Goal: Task Accomplishment & Management: Use online tool/utility

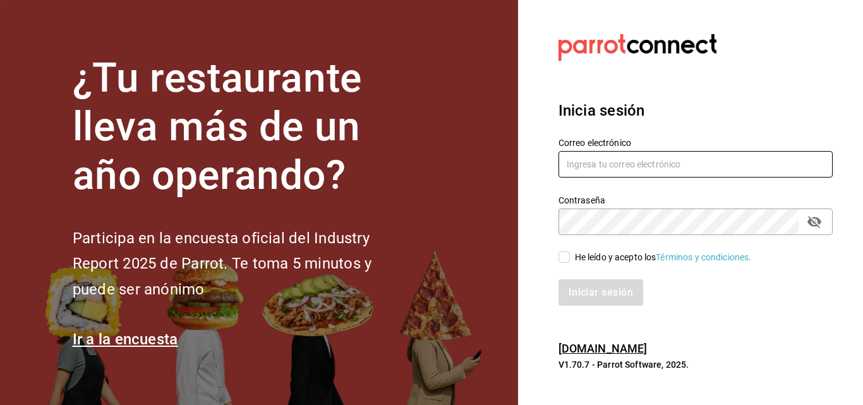
click at [587, 165] on input "text" at bounding box center [695, 164] width 274 height 27
type input "[EMAIL_ADDRESS][DOMAIN_NAME]"
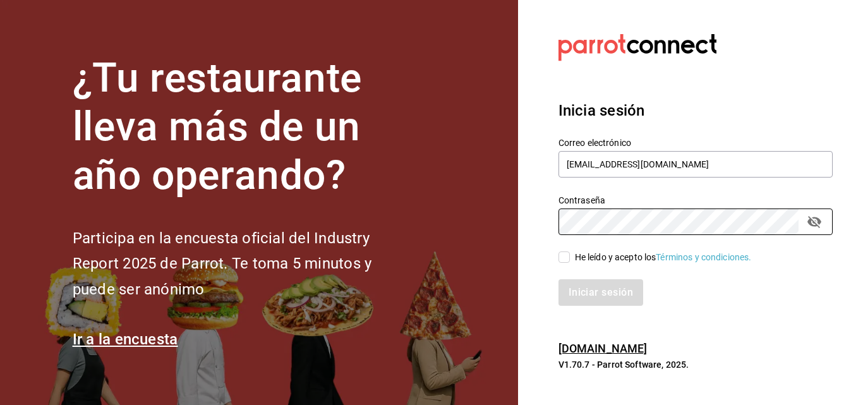
click at [570, 258] on span "He leído y acepto los Términos y condiciones." at bounding box center [661, 257] width 182 height 13
click at [570, 258] on input "He leído y acepto los Términos y condiciones." at bounding box center [563, 256] width 11 height 11
checkbox input "true"
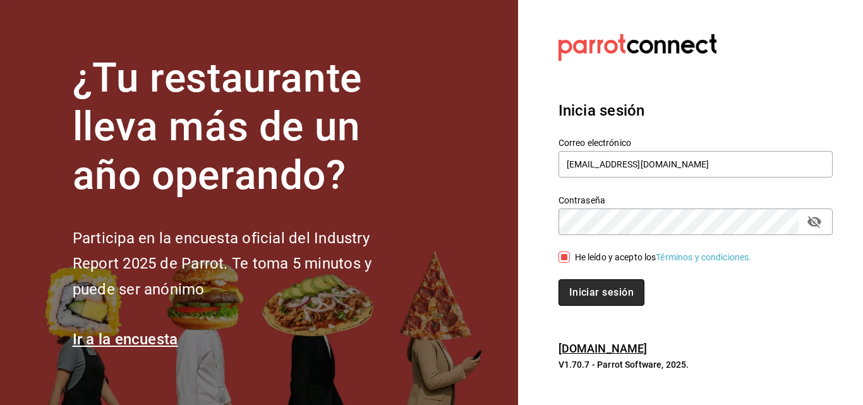
click at [567, 289] on button "Iniciar sesión" at bounding box center [601, 292] width 86 height 27
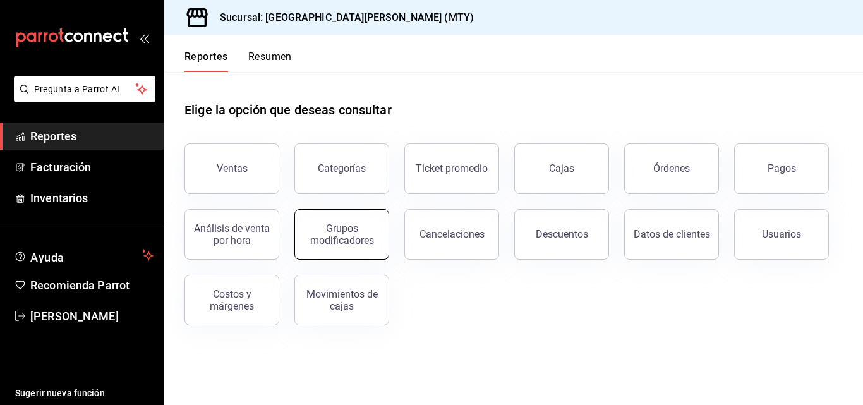
click at [322, 241] on div "Grupos modificadores" at bounding box center [342, 234] width 78 height 24
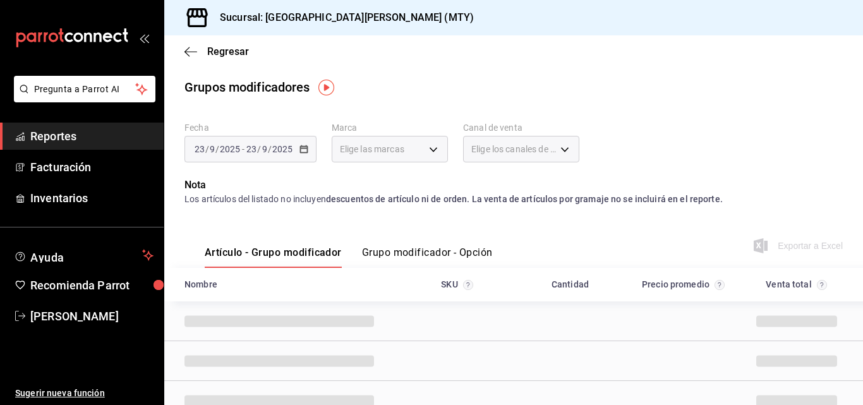
click at [302, 155] on div "[DATE] [DATE] - [DATE] [DATE]" at bounding box center [250, 149] width 132 height 27
click at [298, 143] on div "[DATE] [DATE] - [DATE] [DATE]" at bounding box center [250, 149] width 132 height 27
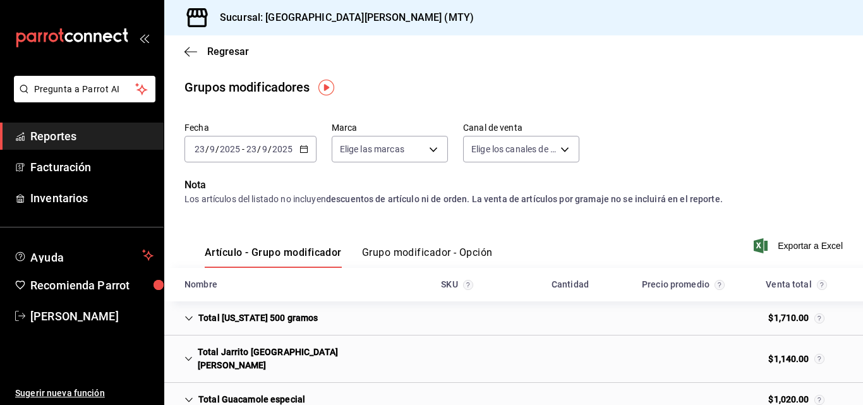
click at [299, 152] on icon "button" at bounding box center [303, 149] width 9 height 9
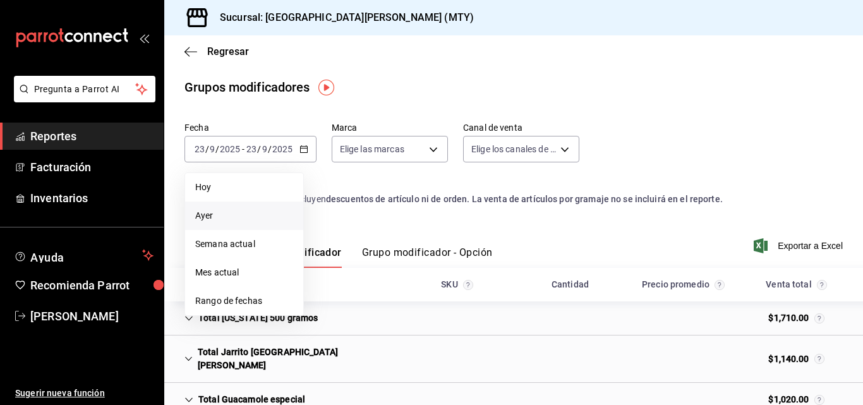
click at [244, 214] on span "Ayer" at bounding box center [244, 215] width 98 height 13
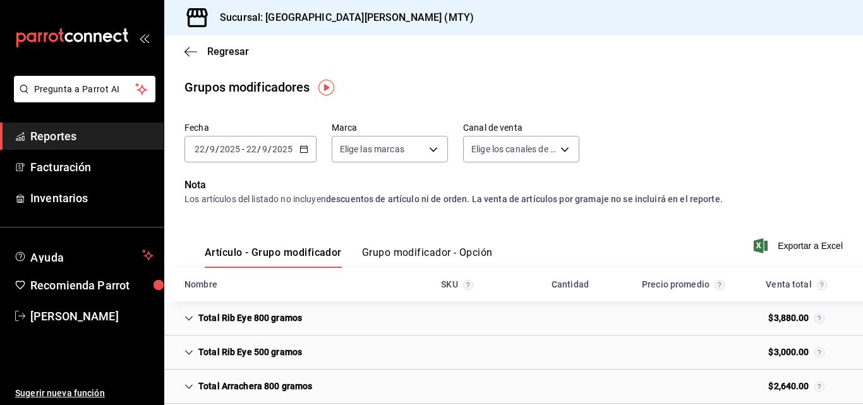
click at [390, 246] on button "Grupo modificador - Opción" at bounding box center [427, 256] width 131 height 21
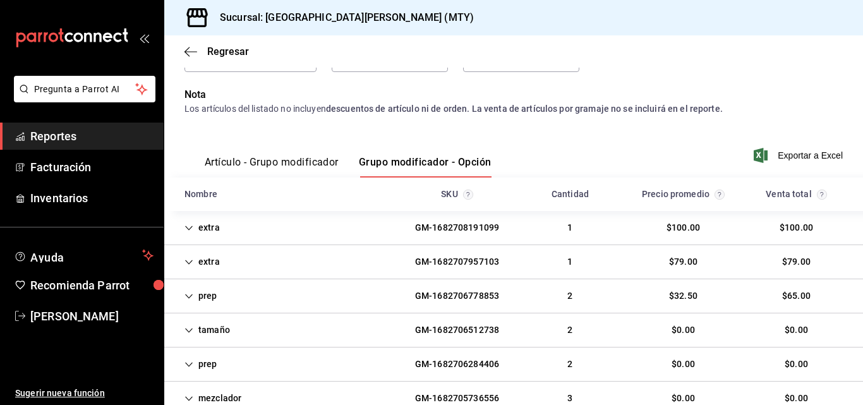
scroll to position [91, 0]
click at [306, 220] on div "extra GM-1682708191099 1 $100.00 $100.00" at bounding box center [513, 227] width 699 height 34
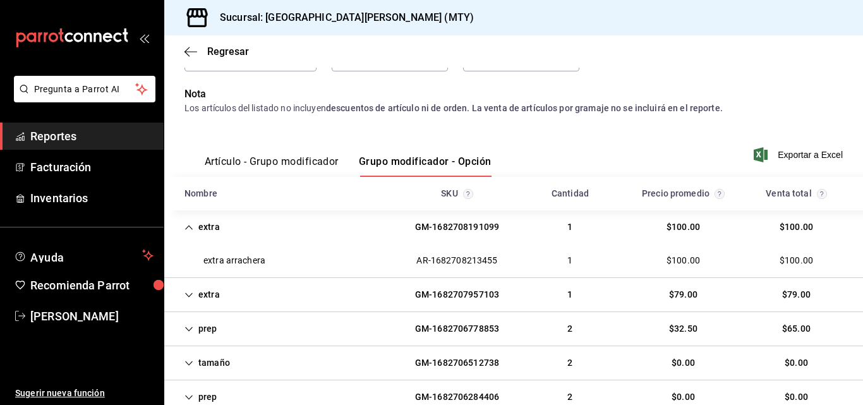
click at [290, 288] on div "extra GM-1682707957103 1 $79.00 $79.00" at bounding box center [513, 295] width 699 height 34
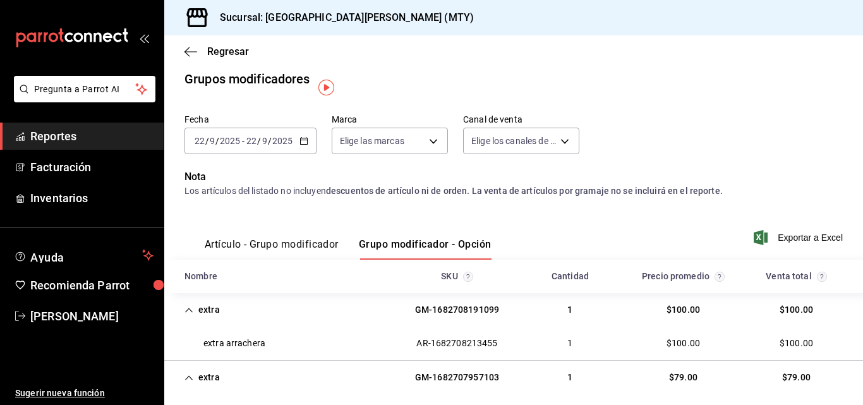
scroll to position [0, 0]
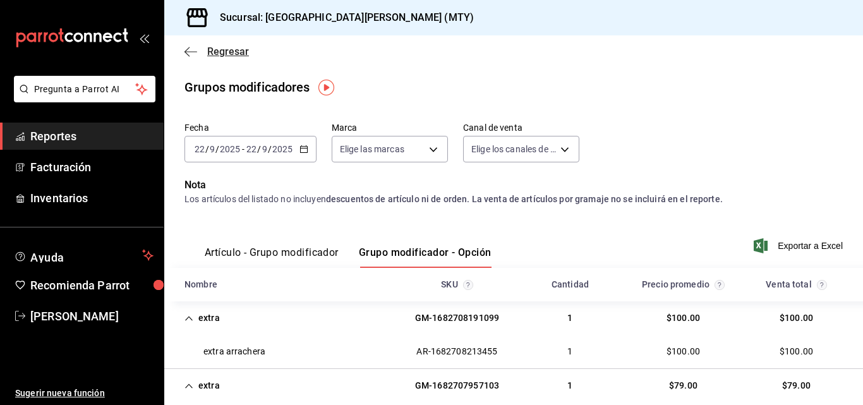
click at [187, 51] on icon "button" at bounding box center [190, 51] width 13 height 1
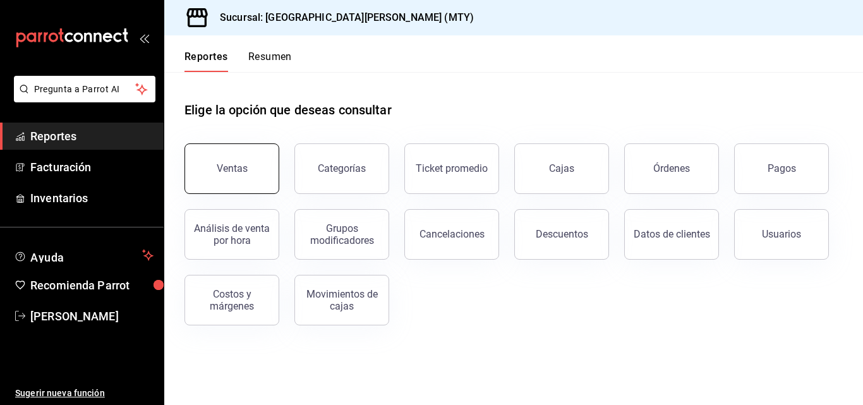
click at [260, 165] on button "Ventas" at bounding box center [231, 168] width 95 height 51
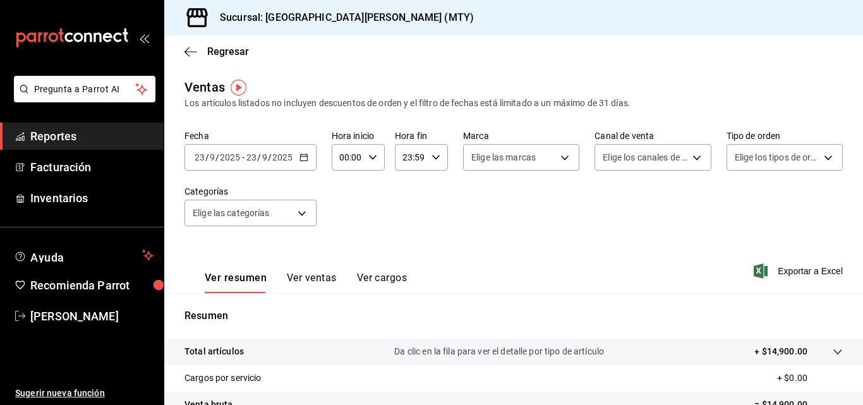
click at [304, 158] on icon "button" at bounding box center [303, 157] width 9 height 9
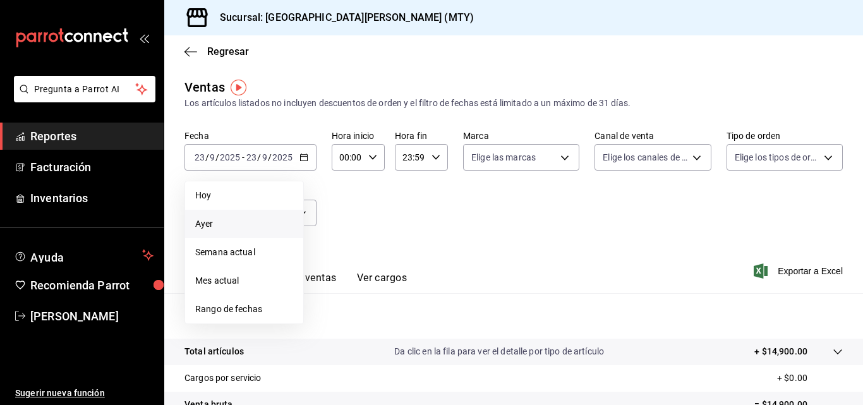
click at [256, 220] on span "Ayer" at bounding box center [244, 223] width 98 height 13
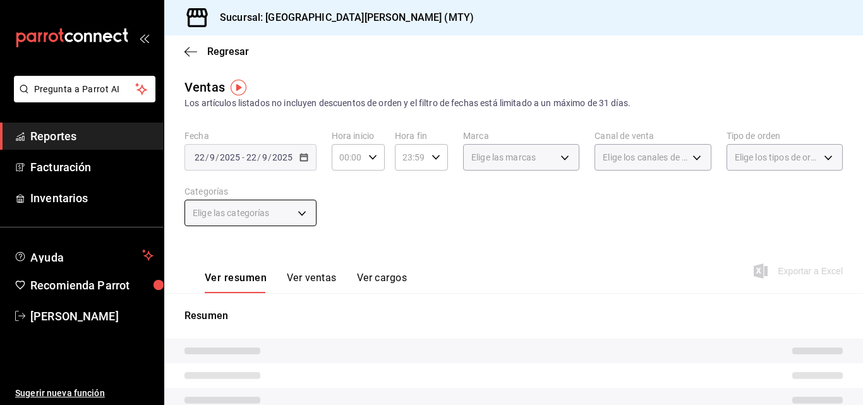
click at [242, 220] on body "Pregunta a Parrot AI Reportes Facturación Inventarios Ayuda Recomienda Parrot […" at bounding box center [431, 202] width 863 height 405
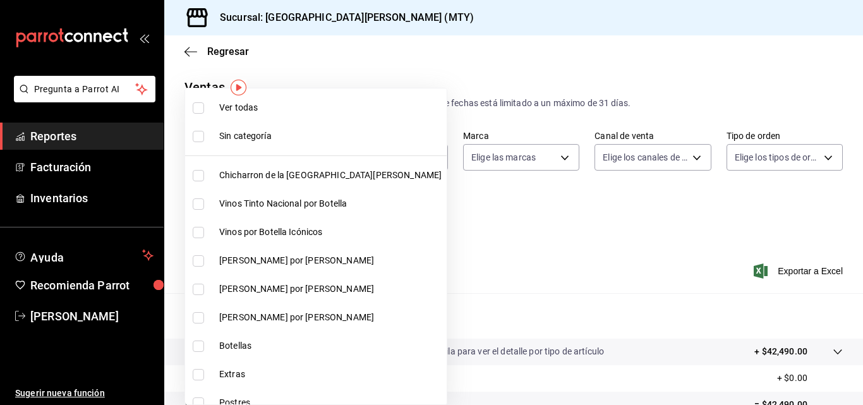
click at [236, 183] on li "Chicharron de la [GEOGRAPHIC_DATA][PERSON_NAME]" at bounding box center [316, 175] width 262 height 28
type input "f0f1c746-f3c3-4ccc-a6c7-92491a04bd66"
checkbox input "true"
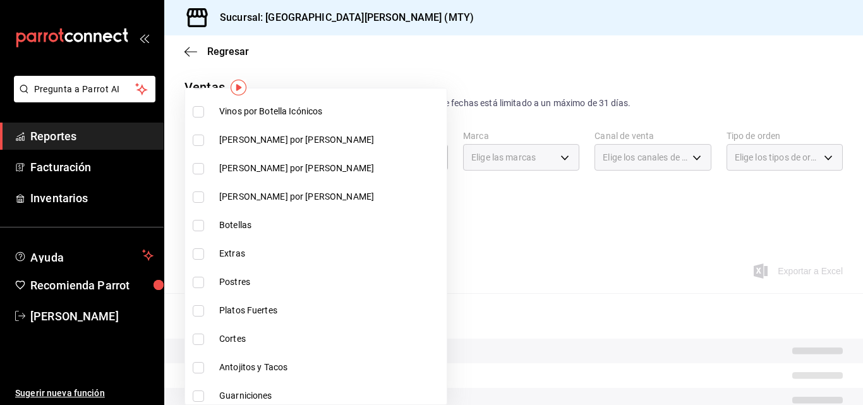
scroll to position [122, 0]
click at [216, 260] on li "Extras" at bounding box center [316, 252] width 262 height 28
type input "f0f1c746-f3c3-4ccc-a6c7-92491a04bd66,ce59e6b0-fd83-4b10-87da-79468a59da8e"
checkbox input "true"
drag, startPoint x: 217, startPoint y: 279, endPoint x: 217, endPoint y: 273, distance: 6.3
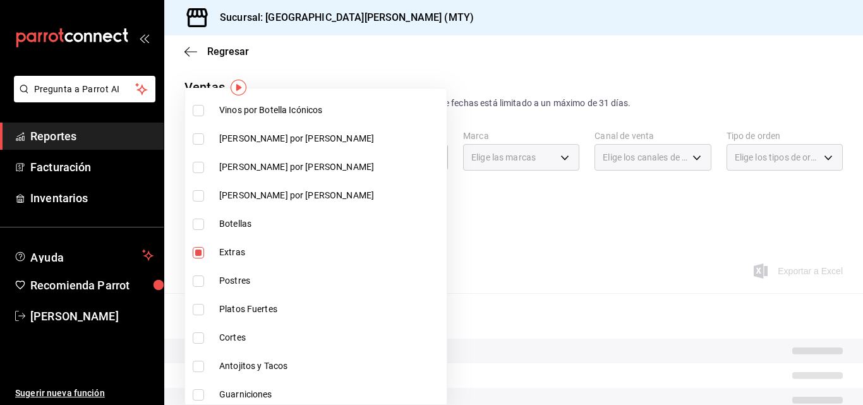
click at [216, 260] on li "Extras" at bounding box center [316, 252] width 262 height 28
type input "f0f1c746-f3c3-4ccc-a6c7-92491a04bd66"
checkbox input "false"
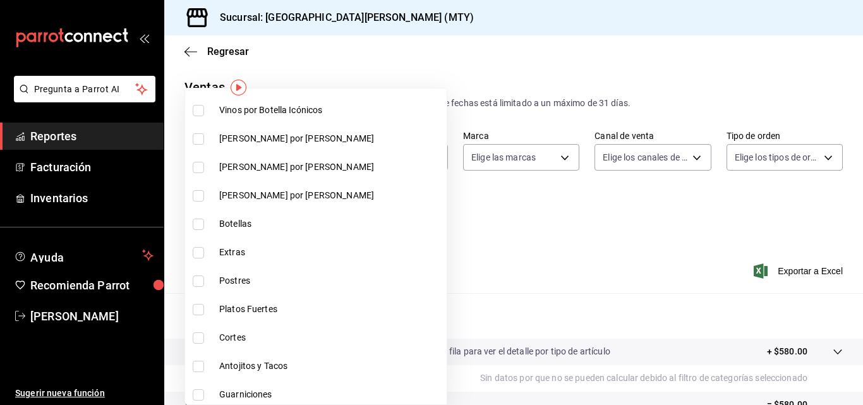
click at [219, 286] on li "Postres" at bounding box center [316, 281] width 262 height 28
type input "f0f1c746-f3c3-4ccc-a6c7-92491a04bd66,b5dc4f7b-13fc-482f-9dec-176939c52cd6"
checkbox input "true"
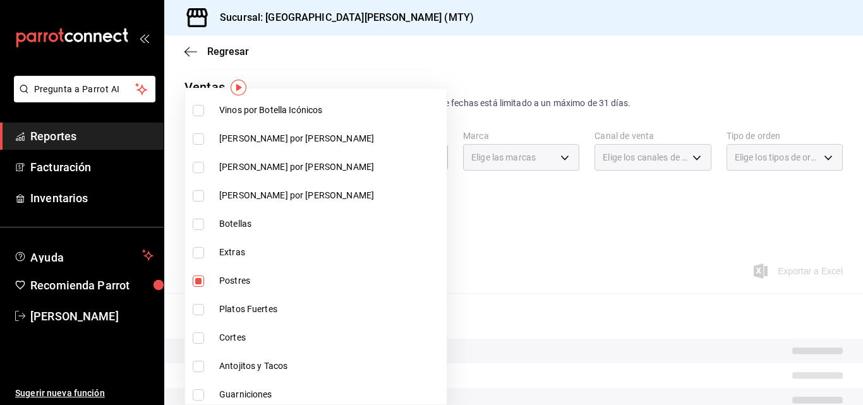
click at [219, 262] on li "Extras" at bounding box center [316, 252] width 262 height 28
type input "f0f1c746-f3c3-4ccc-a6c7-92491a04bd66,b5dc4f7b-13fc-482f-9dec-176939c52cd6,ce59e…"
checkbox input "true"
click at [224, 313] on span "Platos Fuertes" at bounding box center [330, 309] width 222 height 13
type input "f0f1c746-f3c3-4ccc-a6c7-92491a04bd66,b5dc4f7b-13fc-482f-9dec-176939c52cd6,ce59e…"
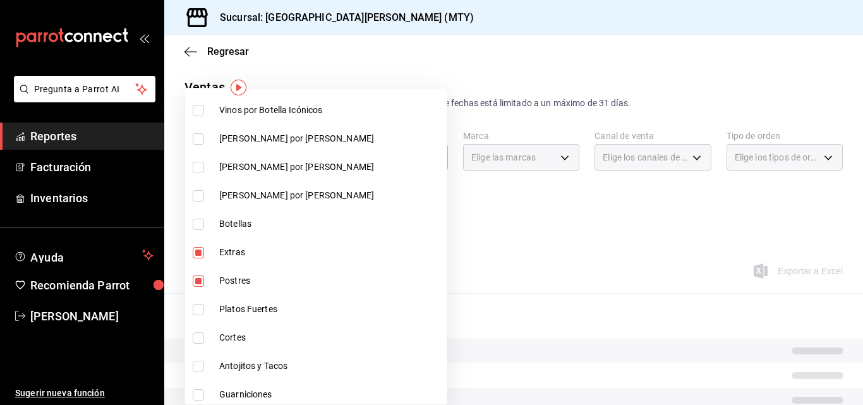
checkbox input "true"
click at [224, 339] on span "Cortes" at bounding box center [330, 337] width 222 height 13
type input "f0f1c746-f3c3-4ccc-a6c7-92491a04bd66,b5dc4f7b-13fc-482f-9dec-176939c52cd6,ce59e…"
checkbox input "true"
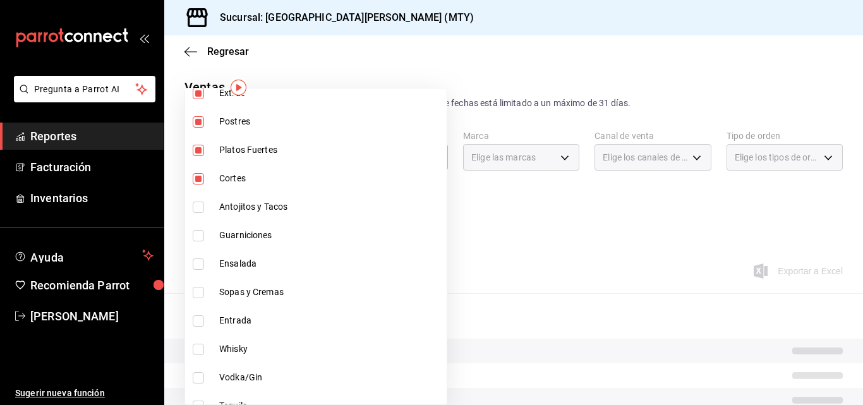
scroll to position [282, 0]
click at [217, 209] on li "Antojitos y Tacos" at bounding box center [316, 206] width 262 height 28
type input "f0f1c746-f3c3-4ccc-a6c7-92491a04bd66,b5dc4f7b-13fc-482f-9dec-176939c52cd6,ce59e…"
checkbox input "true"
click at [219, 232] on li "Guarniciones" at bounding box center [316, 234] width 262 height 28
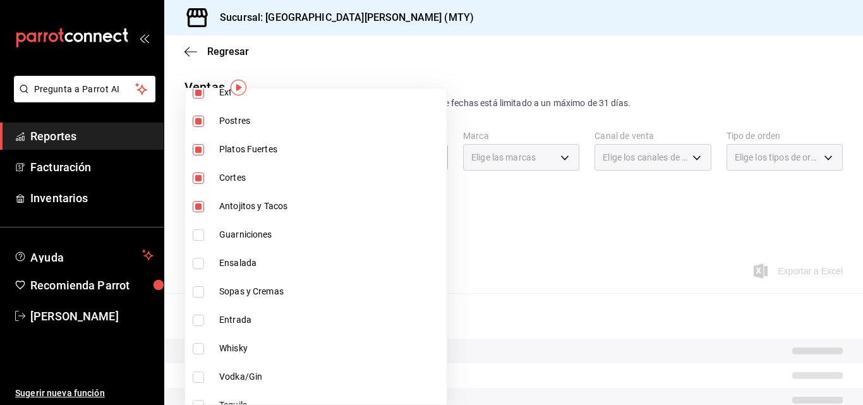
type input "f0f1c746-f3c3-4ccc-a6c7-92491a04bd66,b5dc4f7b-13fc-482f-9dec-176939c52cd6,ce59e…"
checkbox input "true"
click at [219, 232] on li "Guarniciones" at bounding box center [316, 234] width 262 height 28
type input "f0f1c746-f3c3-4ccc-a6c7-92491a04bd66,b5dc4f7b-13fc-482f-9dec-176939c52cd6,ce59e…"
checkbox input "false"
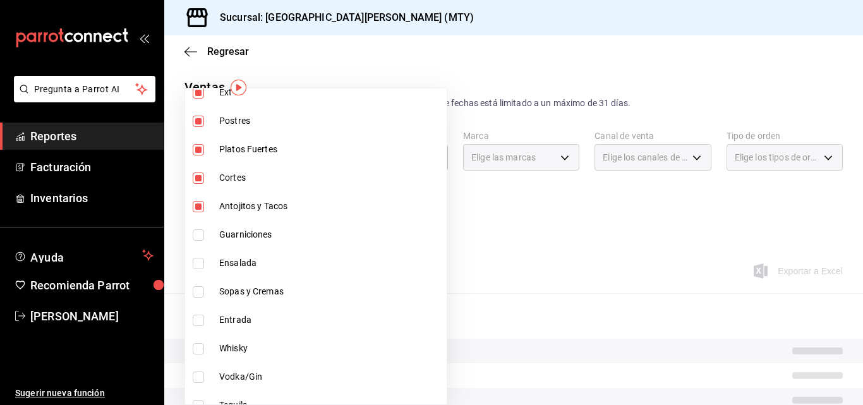
click at [224, 263] on span "Ensalada" at bounding box center [330, 262] width 222 height 13
type input "f0f1c746-f3c3-4ccc-a6c7-92491a04bd66,b5dc4f7b-13fc-482f-9dec-176939c52cd6,ce59e…"
checkbox input "true"
click at [224, 243] on li "Guarniciones" at bounding box center [316, 234] width 262 height 28
type input "f0f1c746-f3c3-4ccc-a6c7-92491a04bd66,b5dc4f7b-13fc-482f-9dec-176939c52cd6,ce59e…"
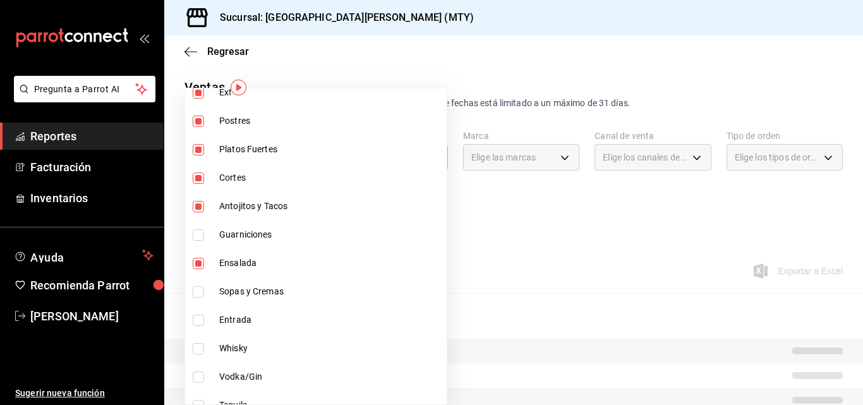
checkbox input "true"
click at [232, 295] on span "Sopas y Cremas" at bounding box center [330, 291] width 222 height 13
type input "f0f1c746-f3c3-4ccc-a6c7-92491a04bd66,b5dc4f7b-13fc-482f-9dec-176939c52cd6,ce59e…"
checkbox input "true"
click at [234, 319] on span "Entrada" at bounding box center [330, 319] width 222 height 13
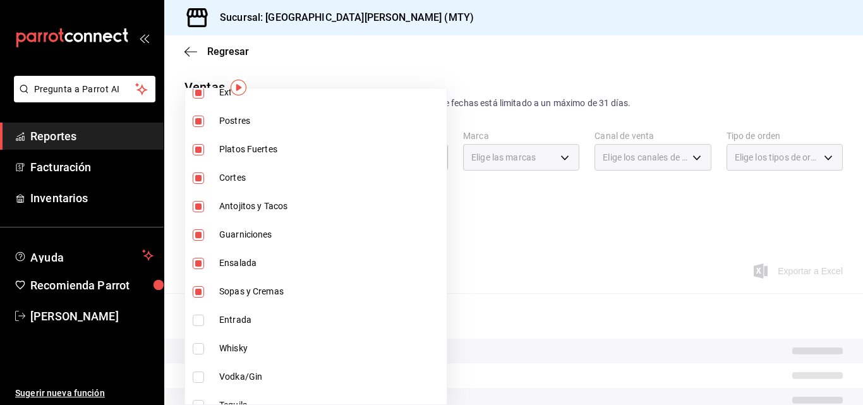
type input "f0f1c746-f3c3-4ccc-a6c7-92491a04bd66,b5dc4f7b-13fc-482f-9dec-176939c52cd6,ce59e…"
checkbox input "true"
click at [399, 250] on div at bounding box center [431, 202] width 863 height 405
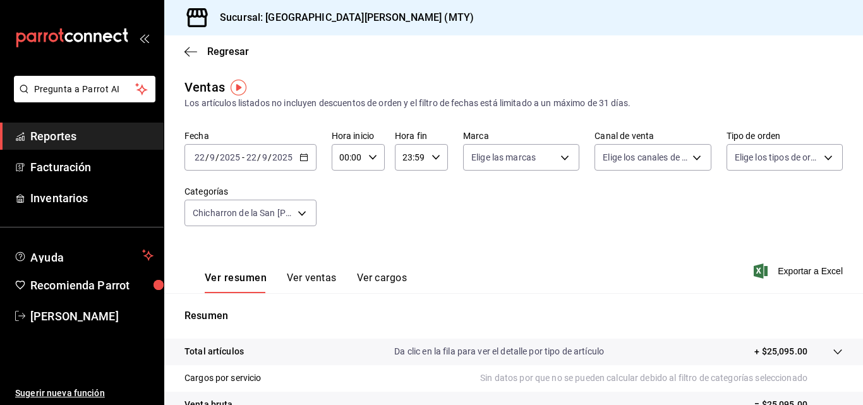
click at [769, 271] on span "Exportar a Excel" at bounding box center [799, 270] width 87 height 15
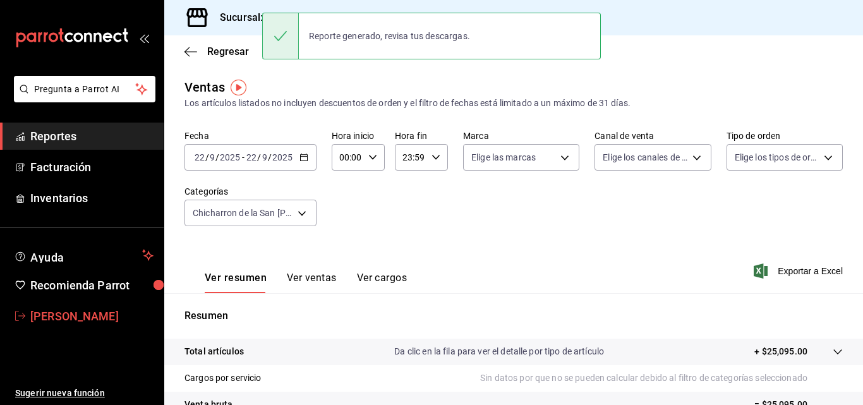
click at [71, 312] on span "[PERSON_NAME]" at bounding box center [91, 316] width 123 height 17
